Goal: Submit feedback/report problem

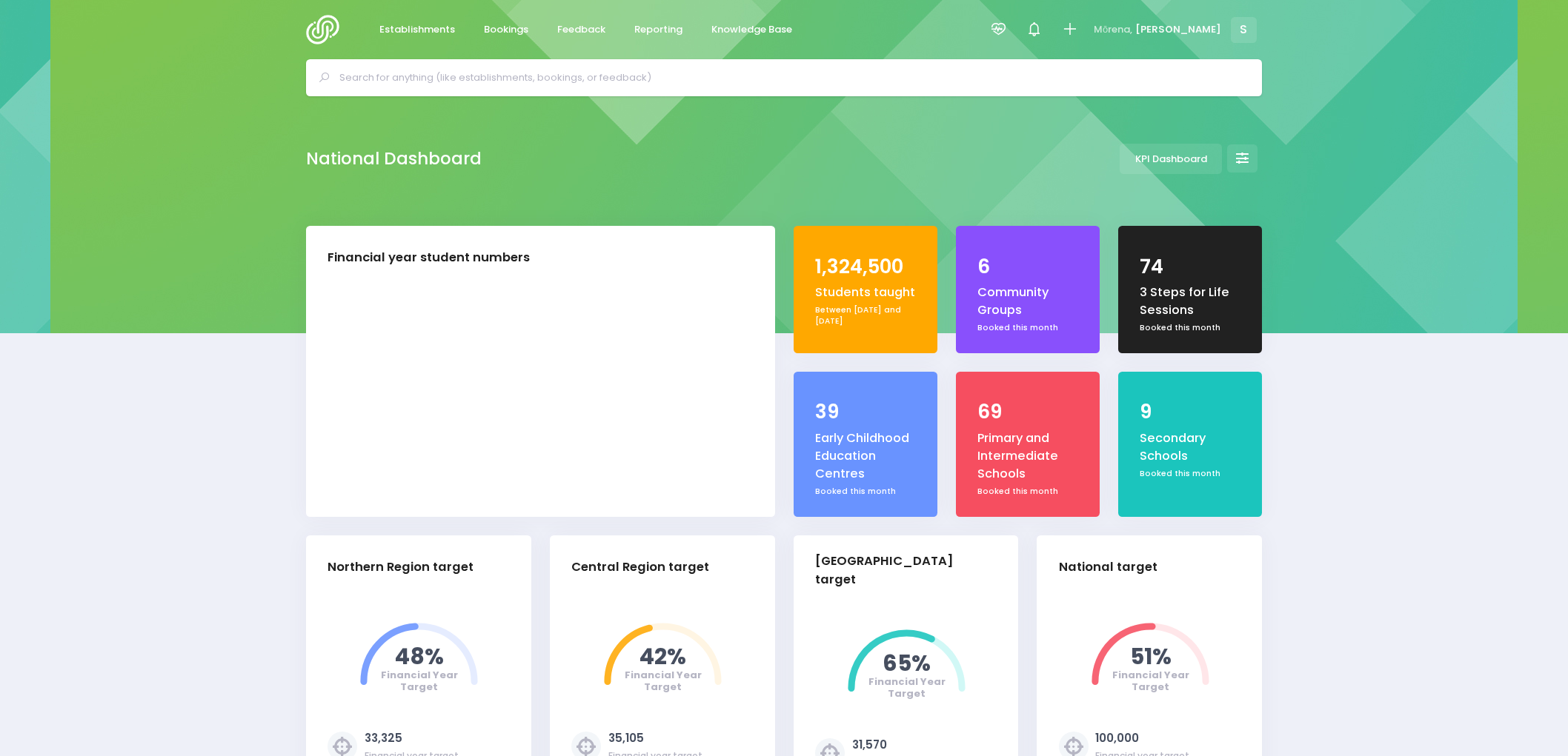
select select "5"
click at [587, 27] on span "Feedback" at bounding box center [582, 30] width 48 height 15
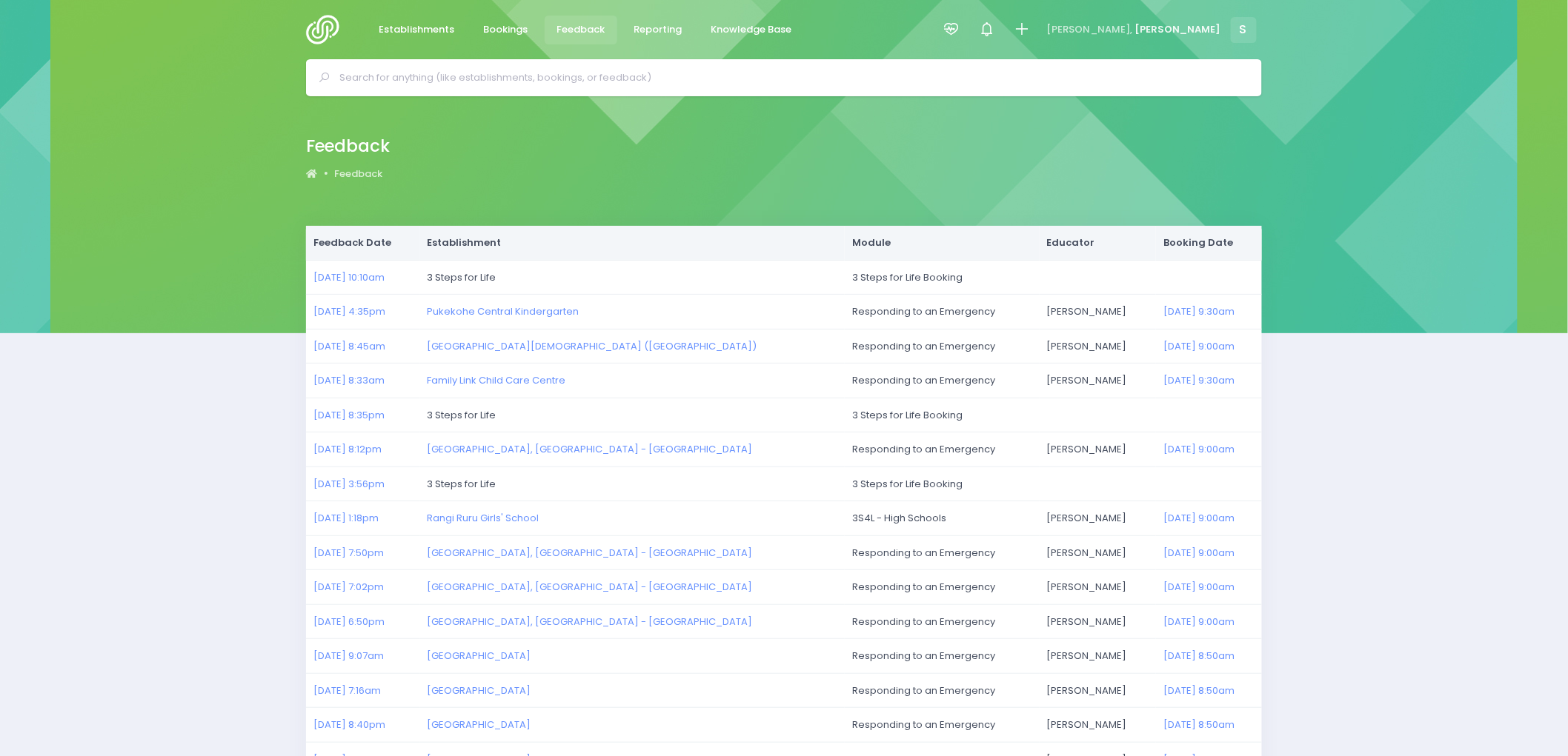
click at [323, 26] on img at bounding box center [327, 29] width 42 height 29
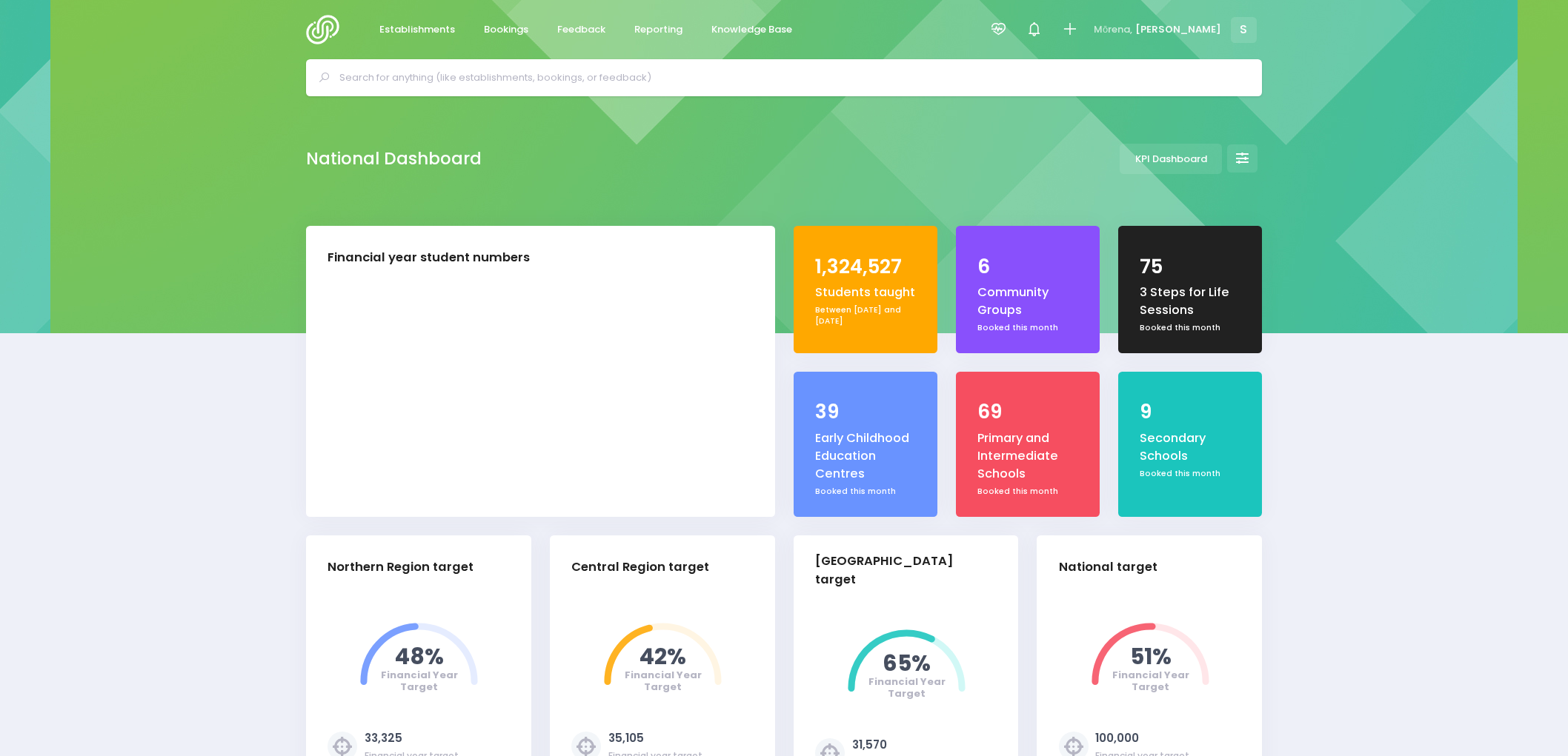
select select "5"
